Goal: Information Seeking & Learning: Learn about a topic

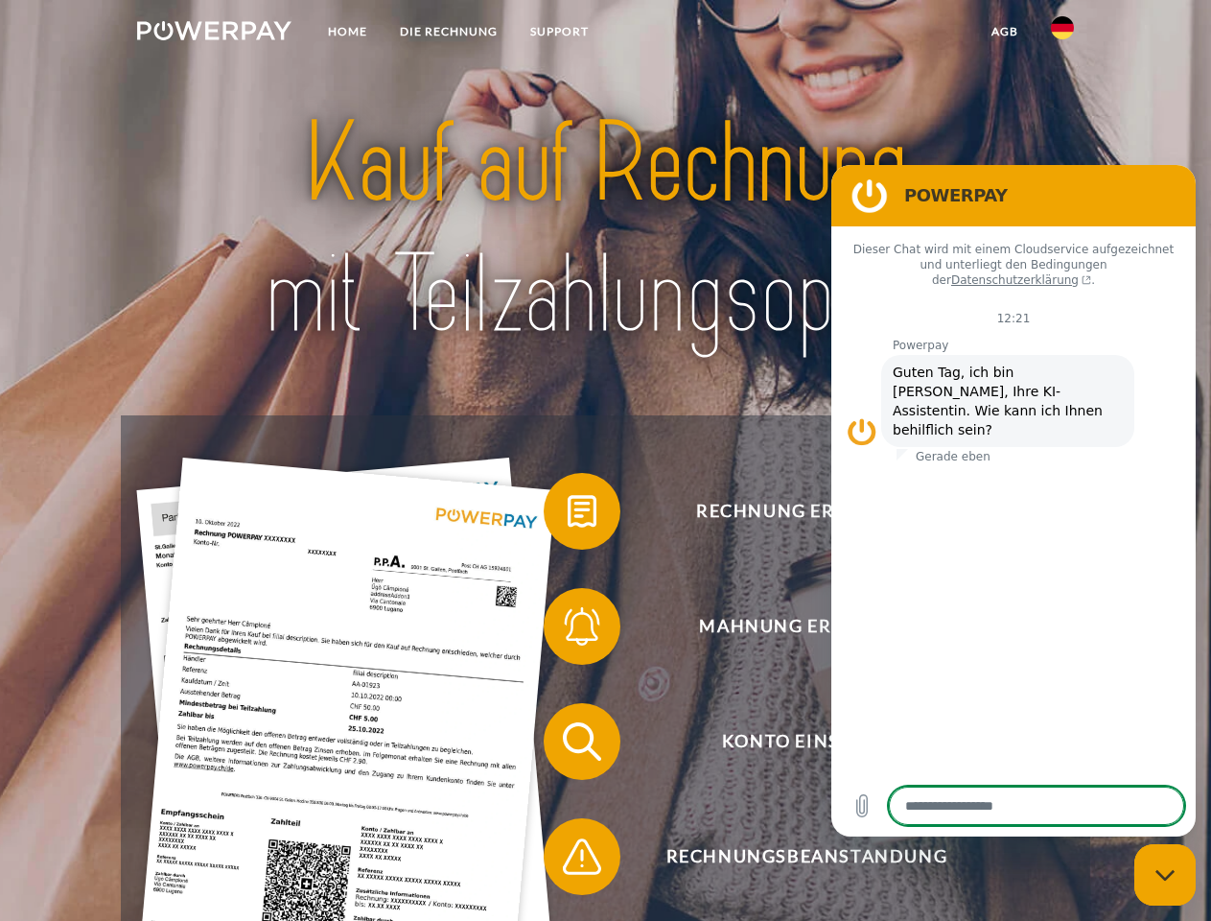
click at [214, 34] on img at bounding box center [214, 30] width 154 height 19
click at [1063, 34] on img at bounding box center [1062, 27] width 23 height 23
click at [1004, 32] on link "agb" at bounding box center [1004, 31] width 59 height 35
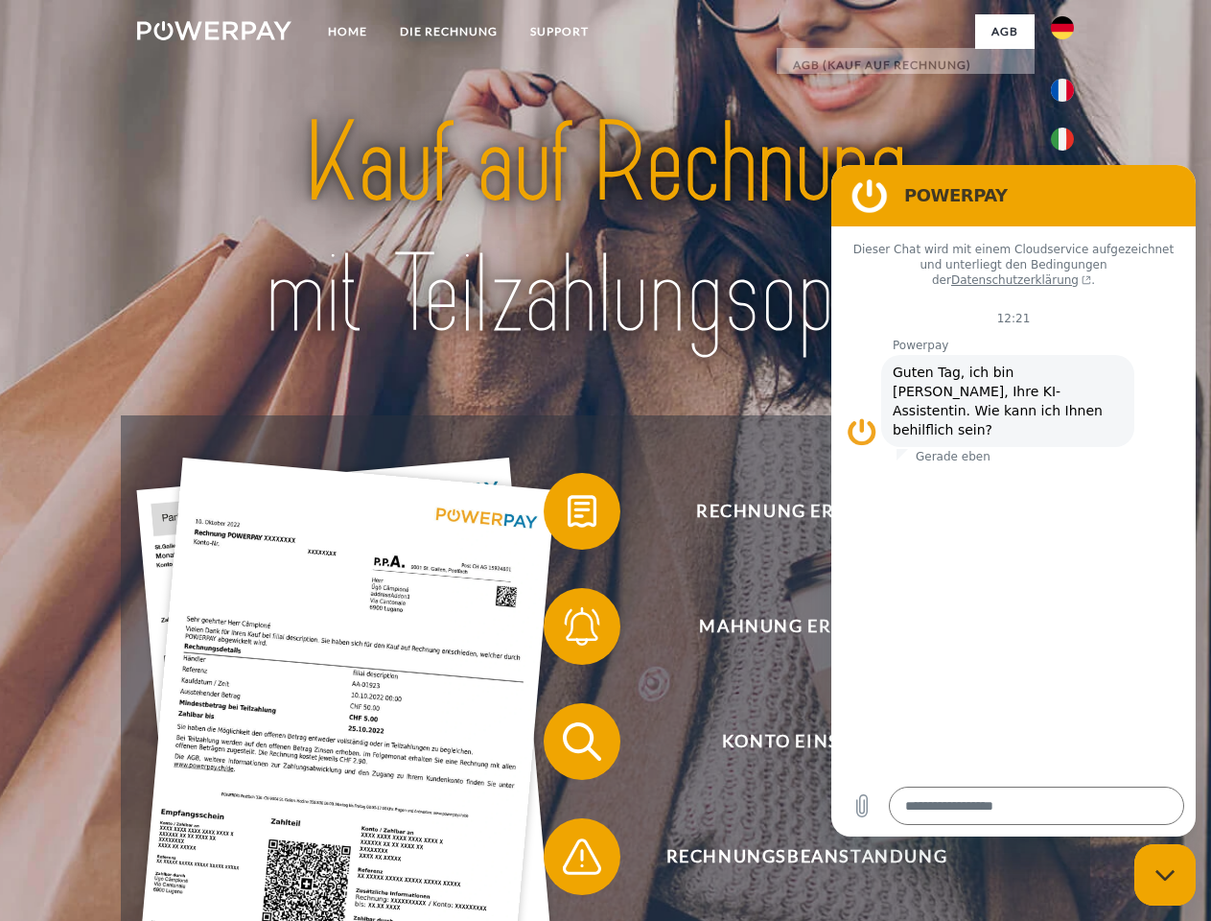
click at [568, 515] on span at bounding box center [553, 511] width 96 height 96
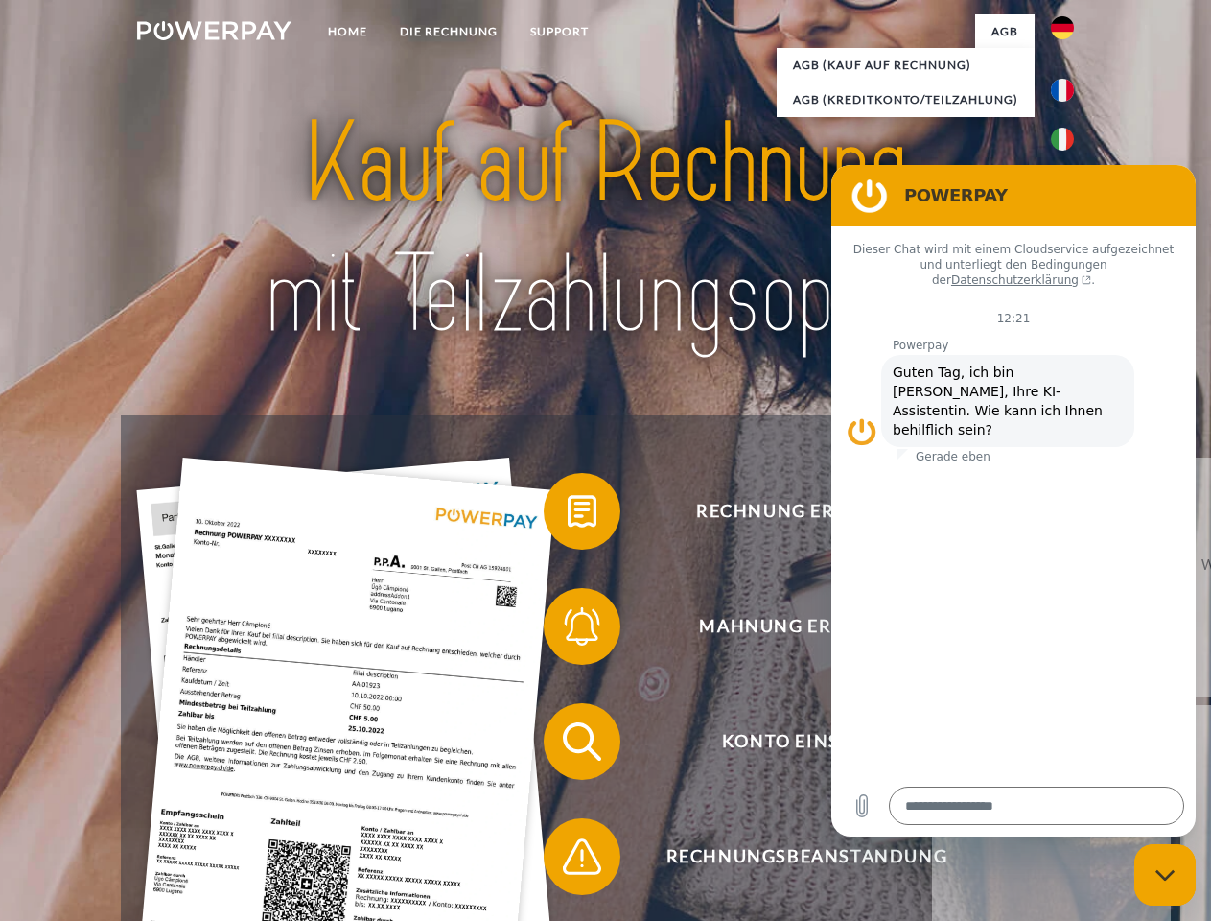
click at [568, 630] on span at bounding box center [553, 626] width 96 height 96
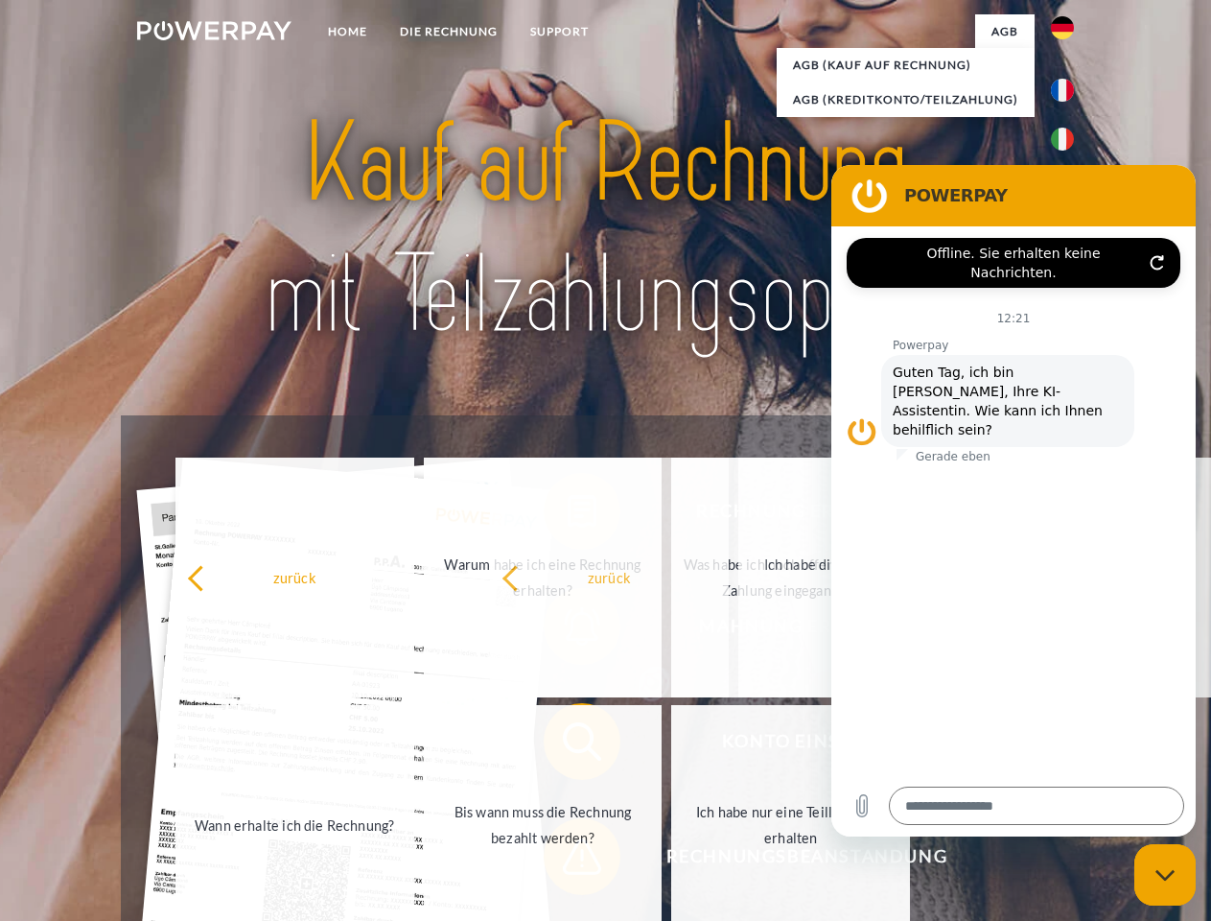
click at [568, 860] on span at bounding box center [553, 857] width 96 height 96
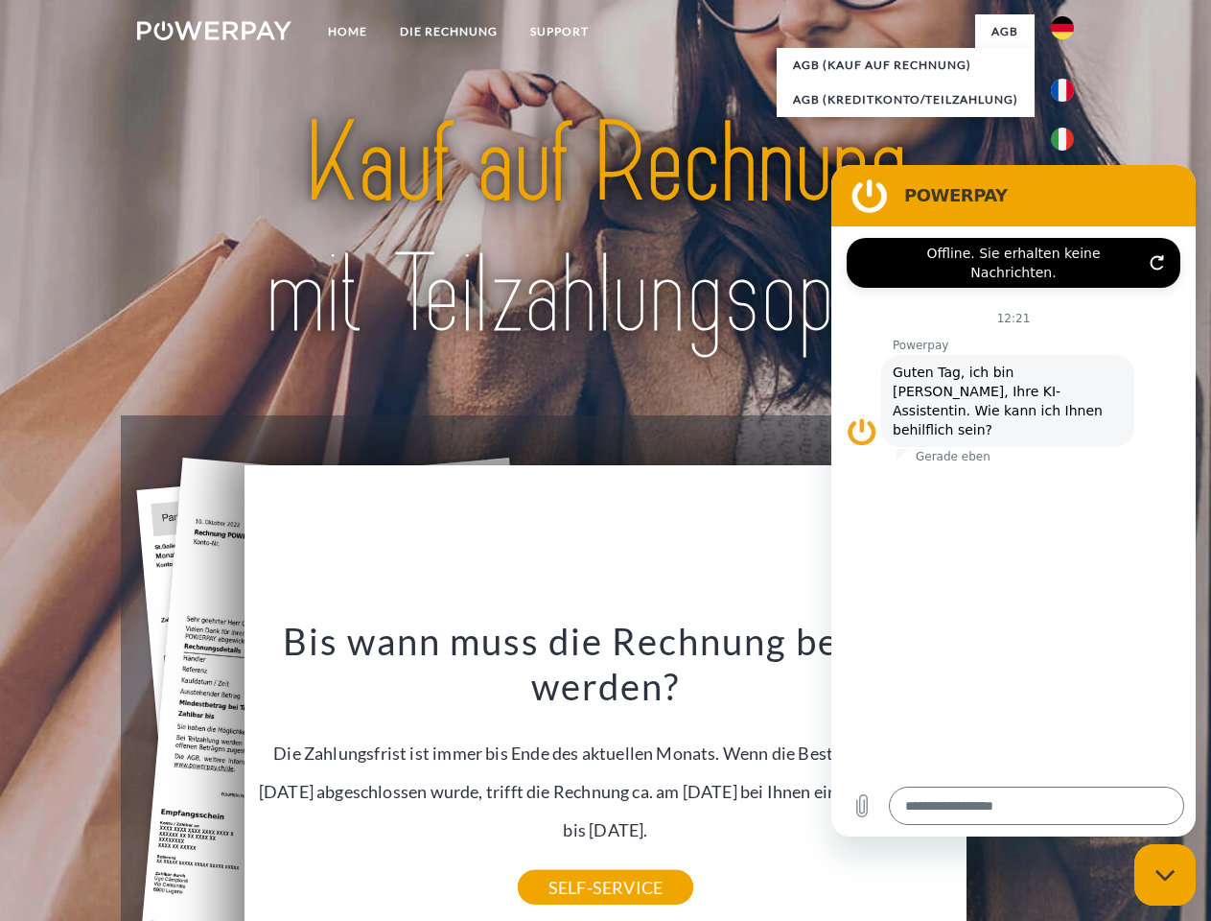
click at [1165, 875] on icon "Messaging-Fenster schließen" at bounding box center [1166, 875] width 20 height 12
type textarea "*"
